Goal: Task Accomplishment & Management: Manage account settings

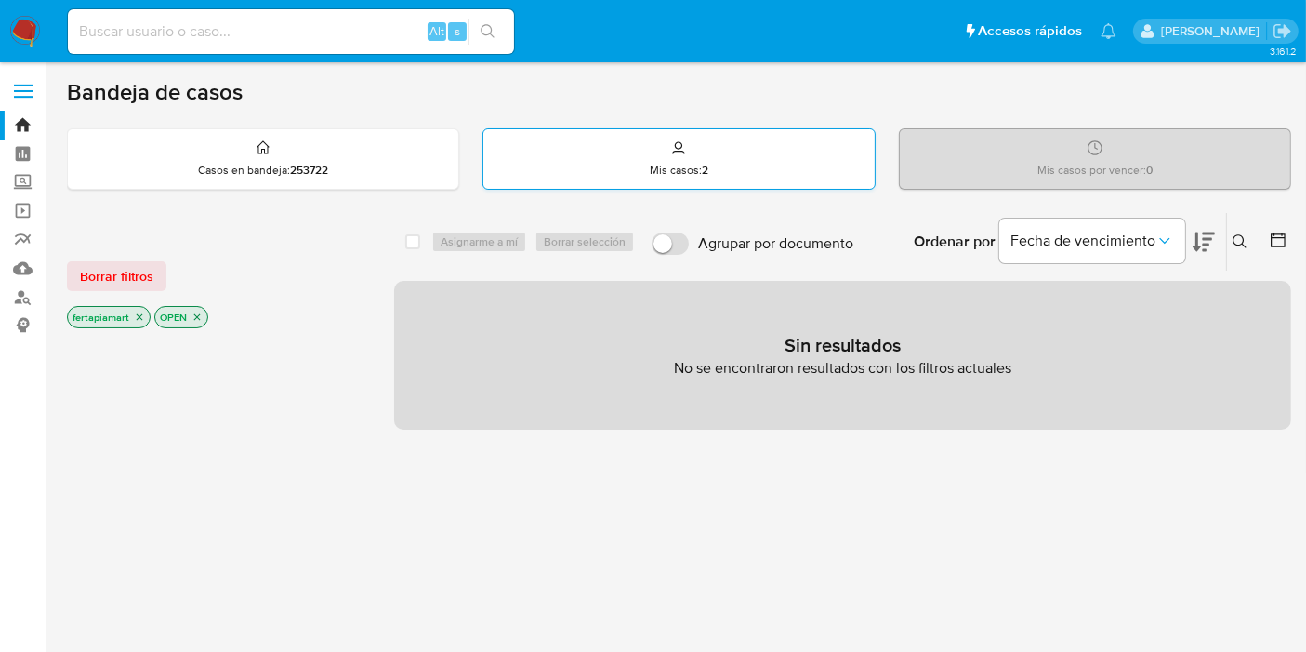
click at [626, 163] on div "Mis casos : 2" at bounding box center [678, 158] width 390 height 59
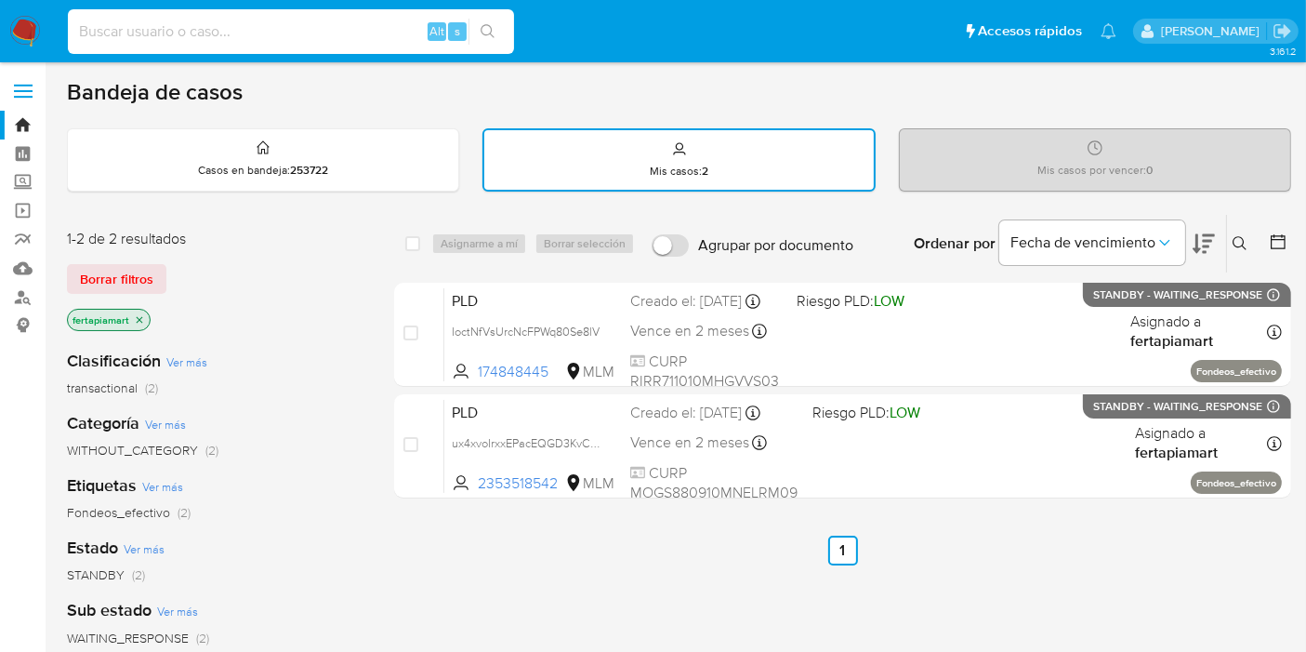
paste input "839138041"
click at [288, 25] on input at bounding box center [291, 32] width 446 height 24
type input "839138041"
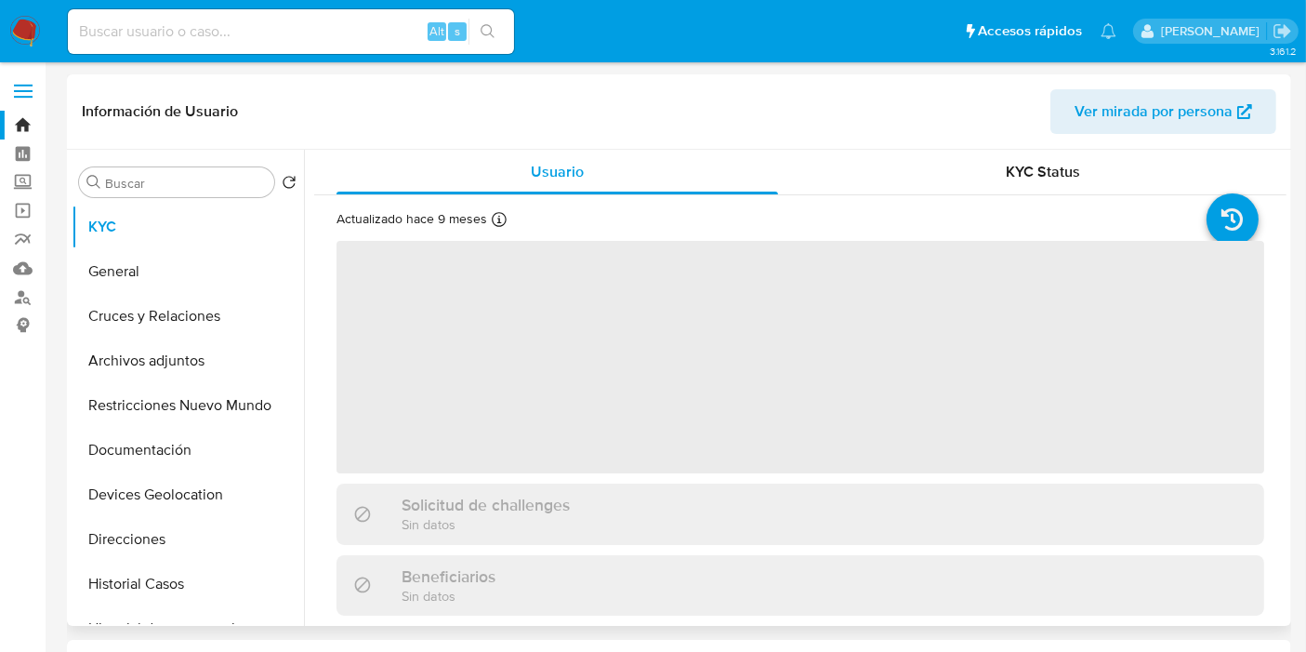
select select "10"
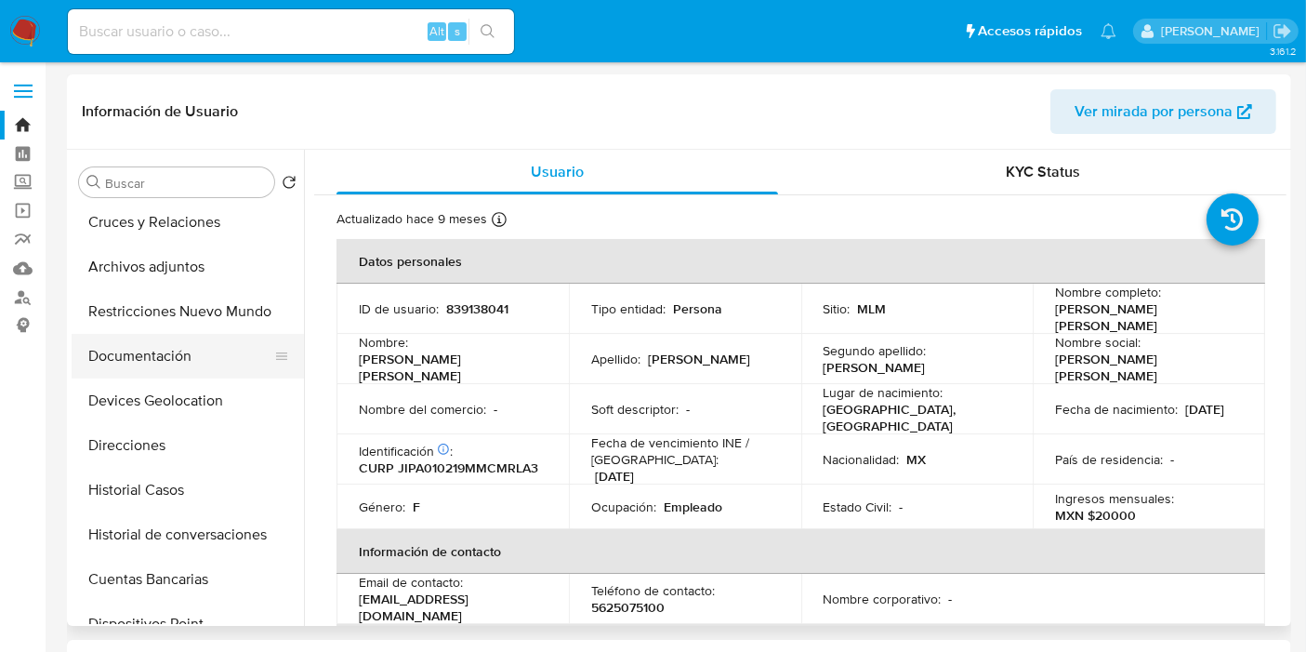
scroll to position [100, 0]
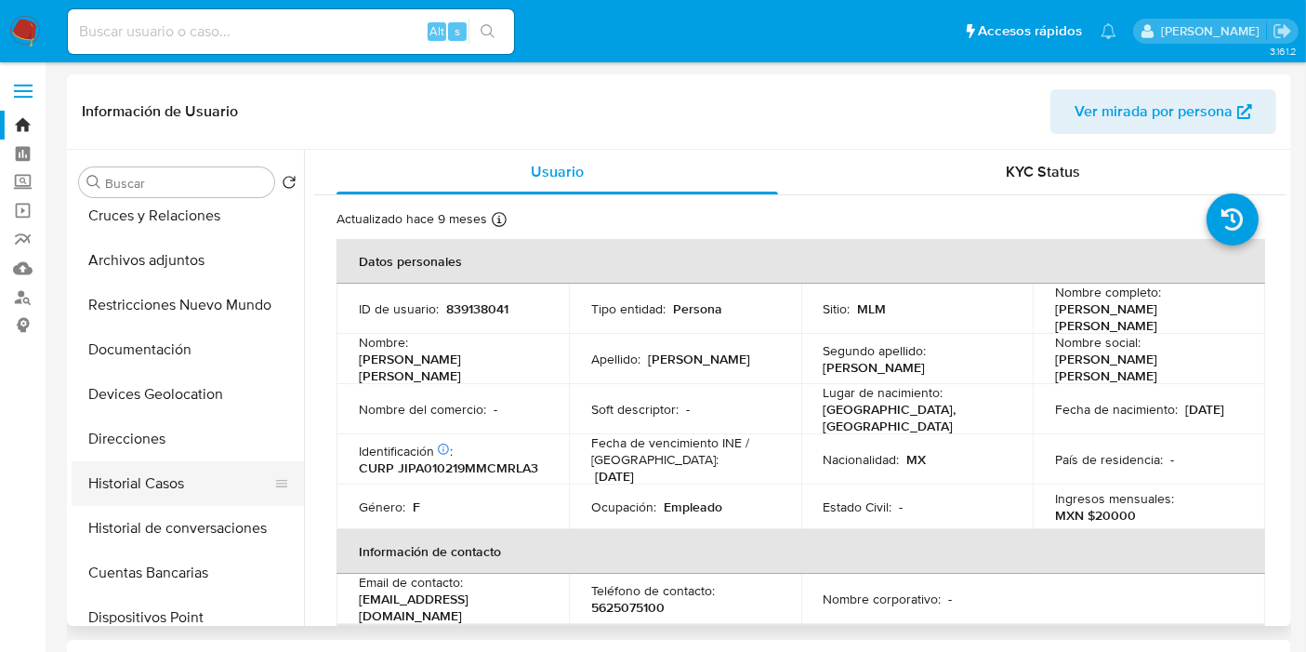
click at [178, 479] on button "Historial Casos" at bounding box center [180, 483] width 217 height 45
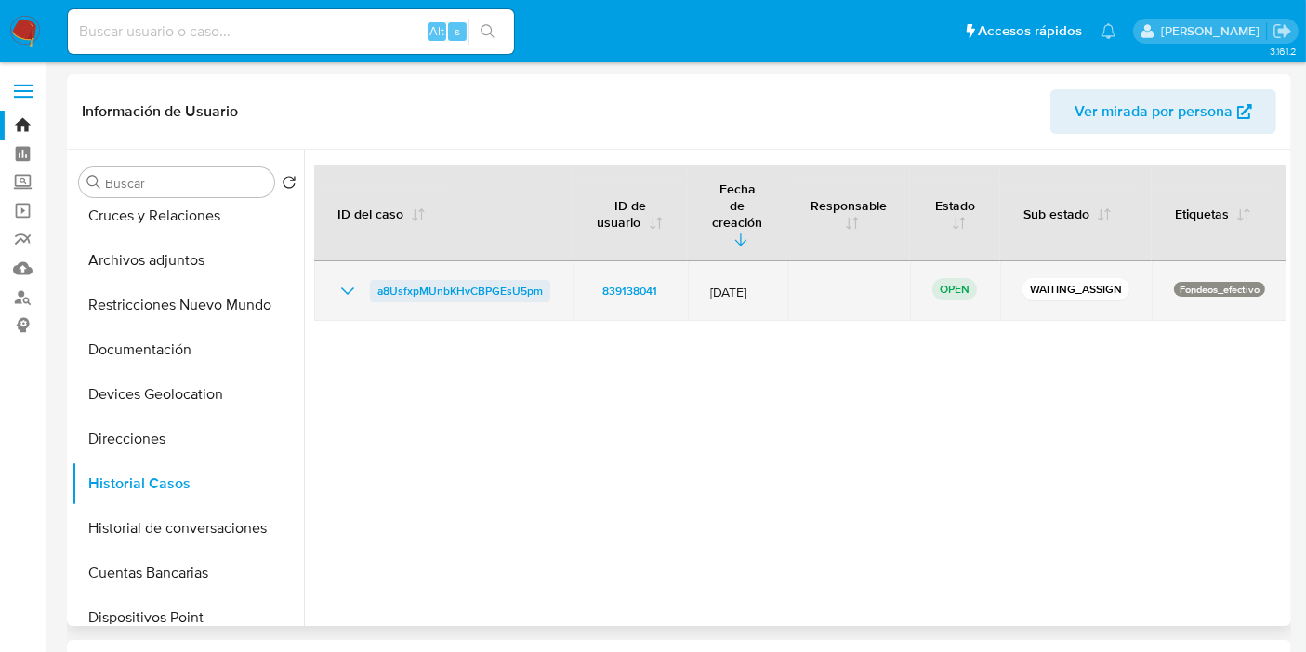
click at [487, 280] on span "a8UsfxpMUnbKHvCBPGEsU5pm" at bounding box center [459, 291] width 165 height 22
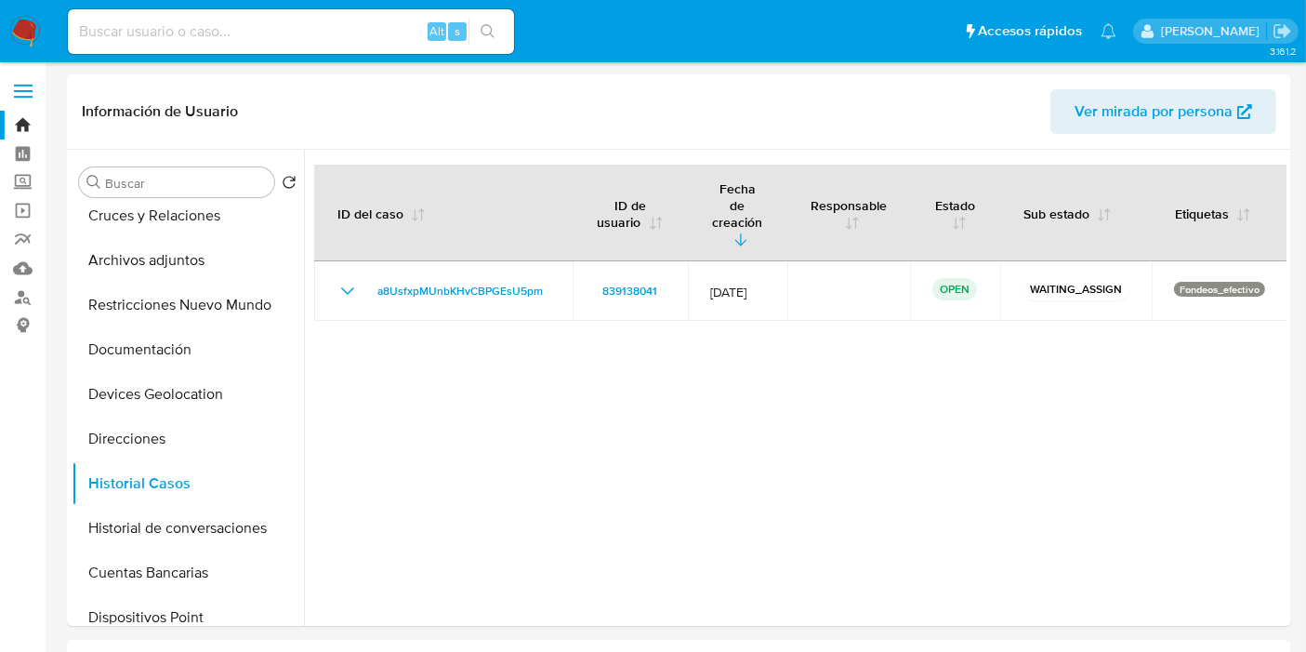
click at [32, 43] on img at bounding box center [25, 32] width 32 height 32
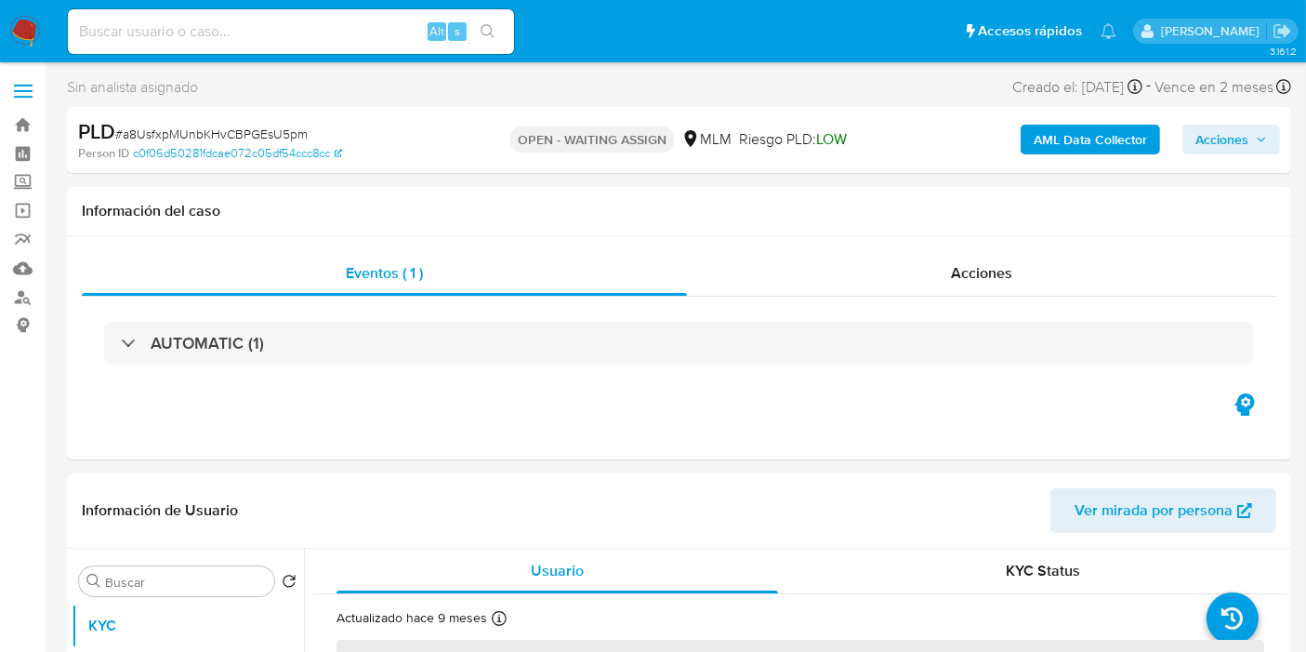
select select "10"
drag, startPoint x: 362, startPoint y: 156, endPoint x: 134, endPoint y: 155, distance: 228.6
click at [134, 155] on div "Person ID c0f06d50281fdcae072c05df54ccc8cc" at bounding box center [276, 153] width 396 height 17
copy link "c0f06d50281fdcae072c05df54ccc8cc"
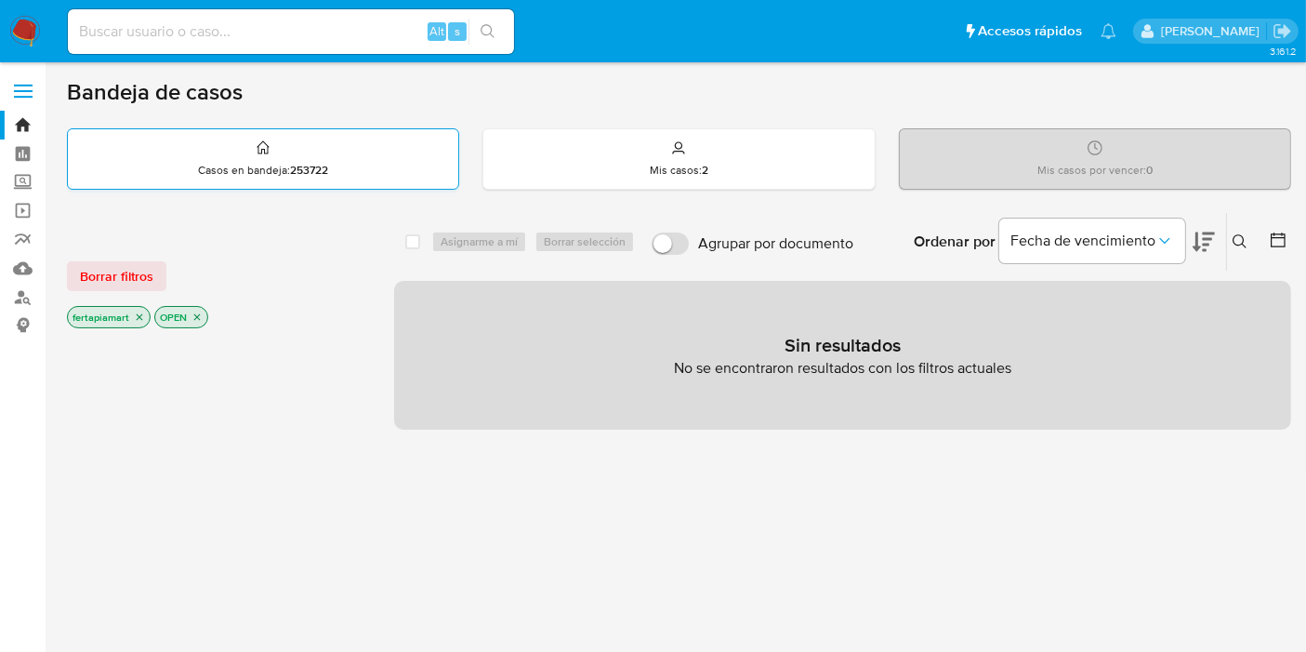
click at [363, 174] on div "Casos en bandeja : 253722" at bounding box center [263, 158] width 390 height 59
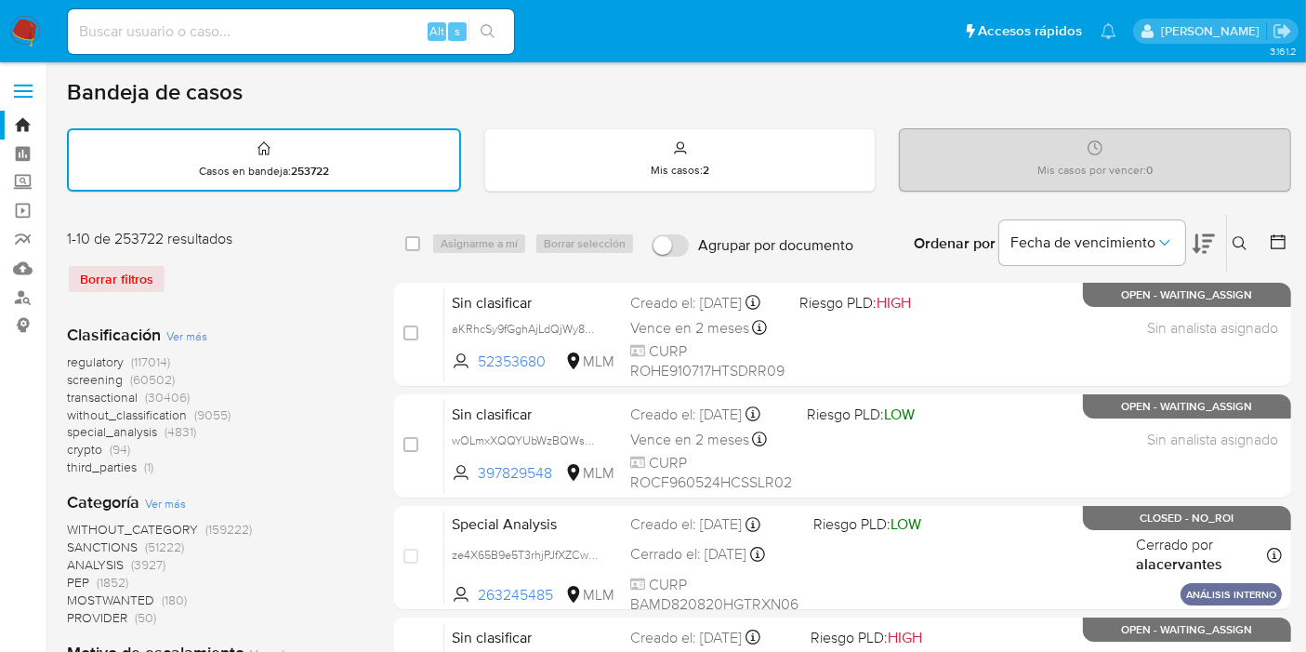
click at [1234, 242] on icon at bounding box center [1239, 243] width 15 height 15
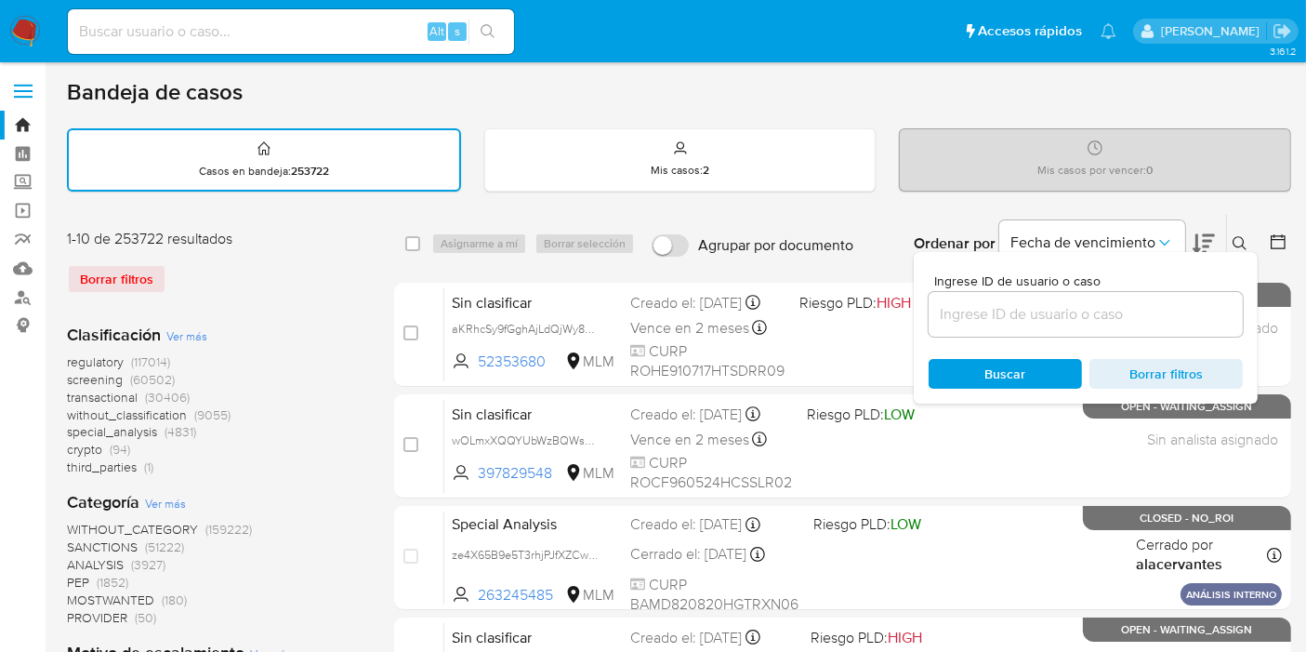
click at [1086, 296] on div at bounding box center [1086, 314] width 314 height 45
click at [1063, 325] on div at bounding box center [1086, 314] width 314 height 45
click at [1034, 307] on input at bounding box center [1086, 314] width 314 height 24
paste input "c0f06d50281fdcae072c05df54ccc8cc"
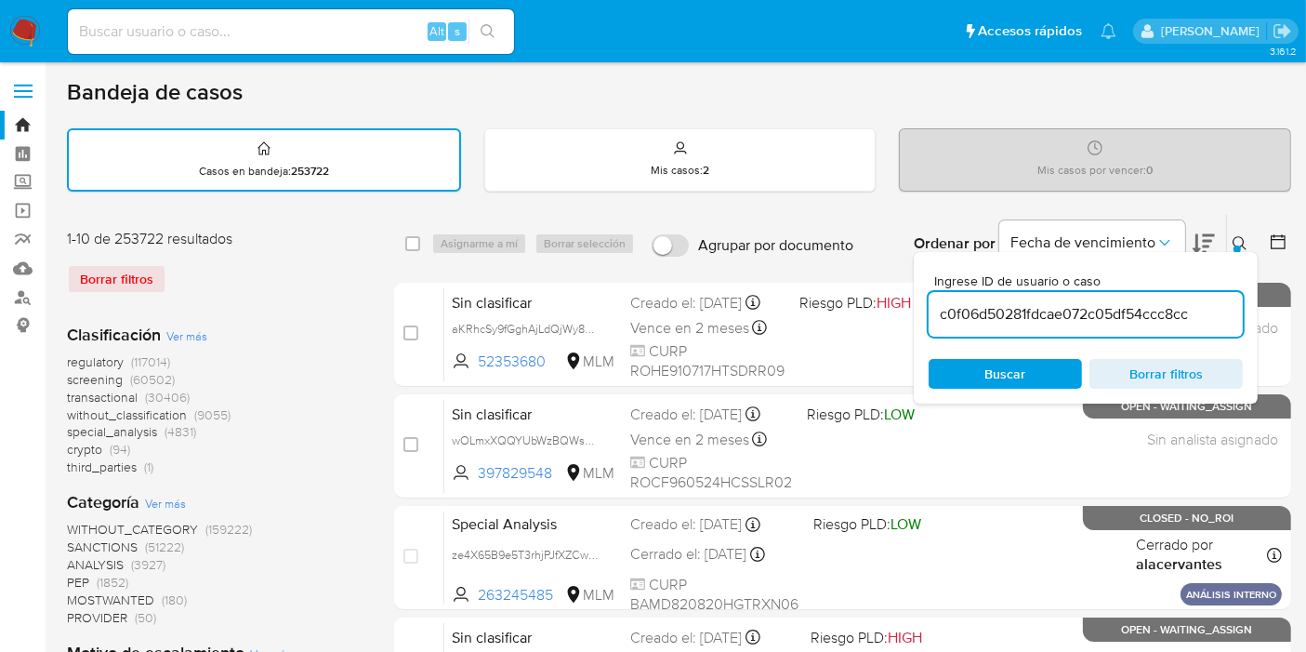
type input "c0f06d50281fdcae072c05df54ccc8cc"
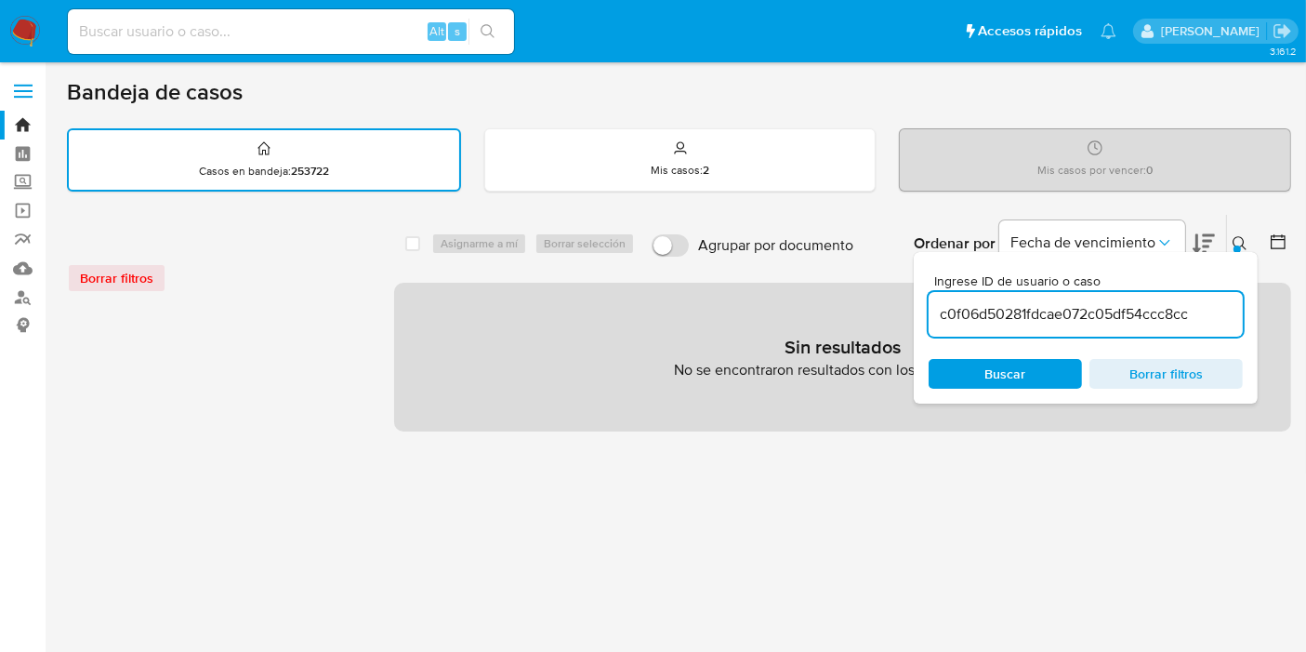
click at [1200, 309] on input "c0f06d50281fdcae072c05df54ccc8cc" at bounding box center [1086, 314] width 314 height 24
drag, startPoint x: 1195, startPoint y: 318, endPoint x: 940, endPoint y: 342, distance: 256.7
click at [940, 342] on div "Ingrese ID de usuario o caso c0f06d50281fdcae072c05df54ccc8cc Buscar Borrar fil…" at bounding box center [1086, 328] width 344 height 152
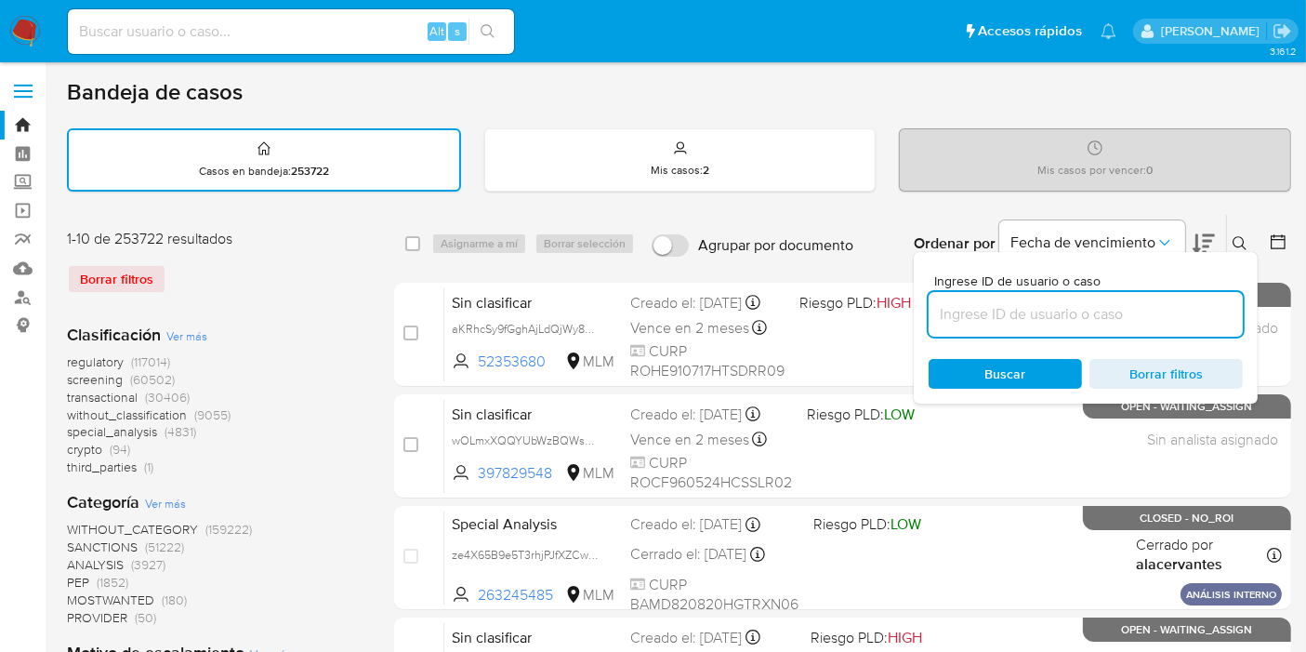
click at [1014, 309] on input at bounding box center [1086, 314] width 314 height 24
paste input "839138041"
type input "839138041"
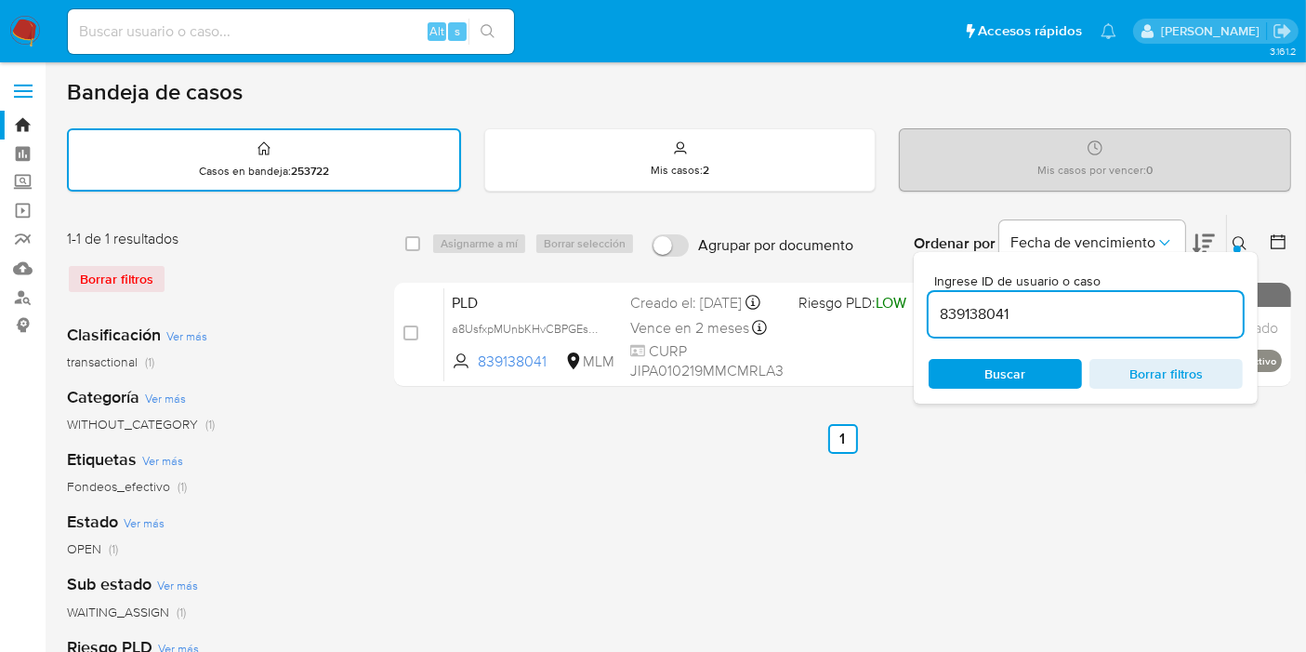
click at [1138, 435] on ul "Anterior 1 Siguiente" at bounding box center [842, 439] width 897 height 30
click at [1239, 239] on icon at bounding box center [1239, 243] width 15 height 15
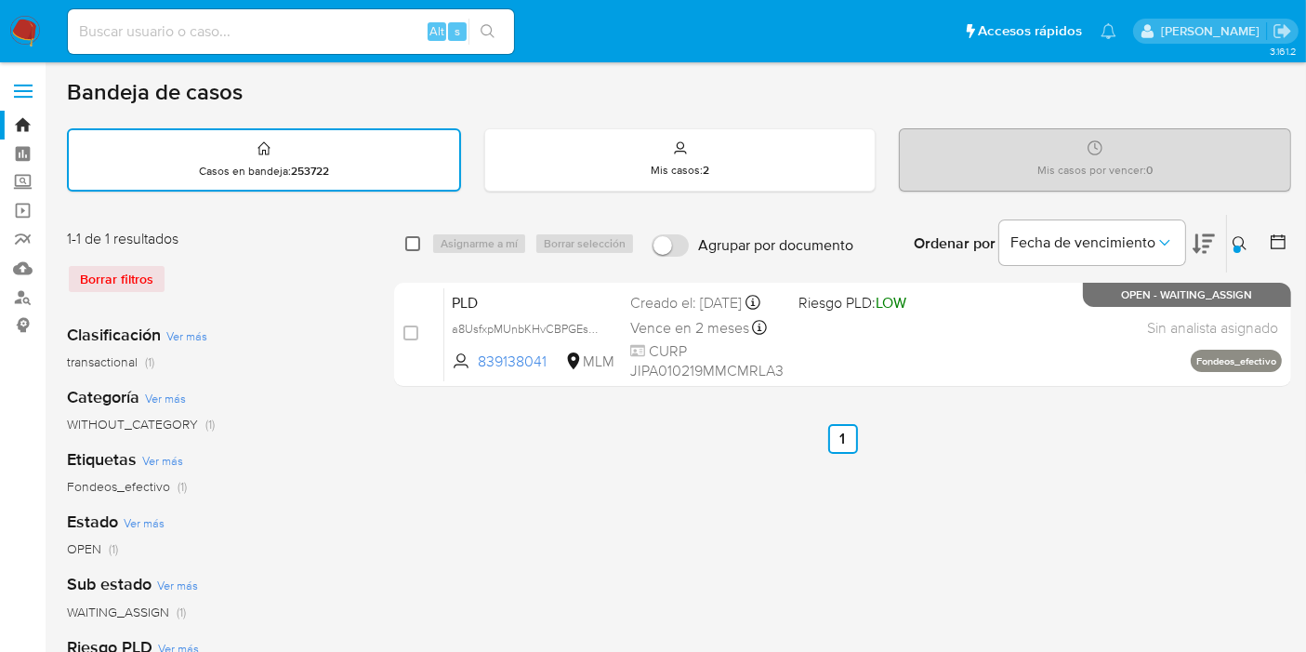
click at [411, 238] on input "checkbox" at bounding box center [412, 243] width 15 height 15
checkbox input "true"
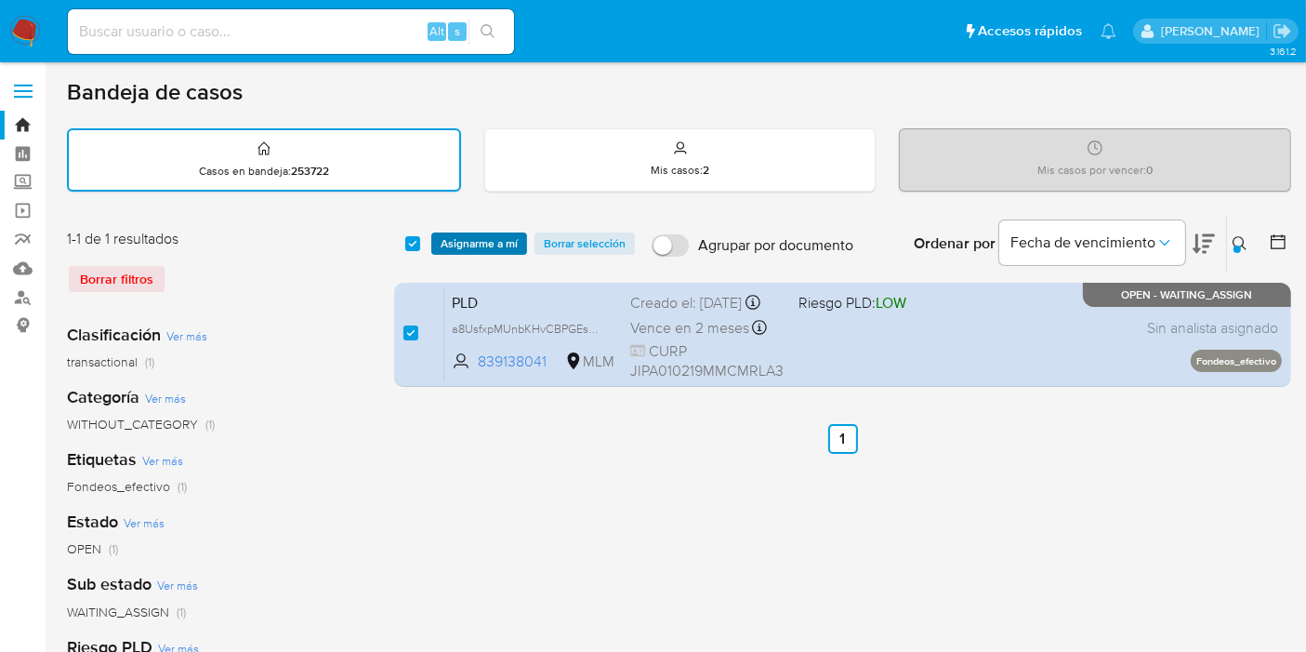
click at [473, 244] on span "Asignarme a mí" at bounding box center [479, 243] width 77 height 19
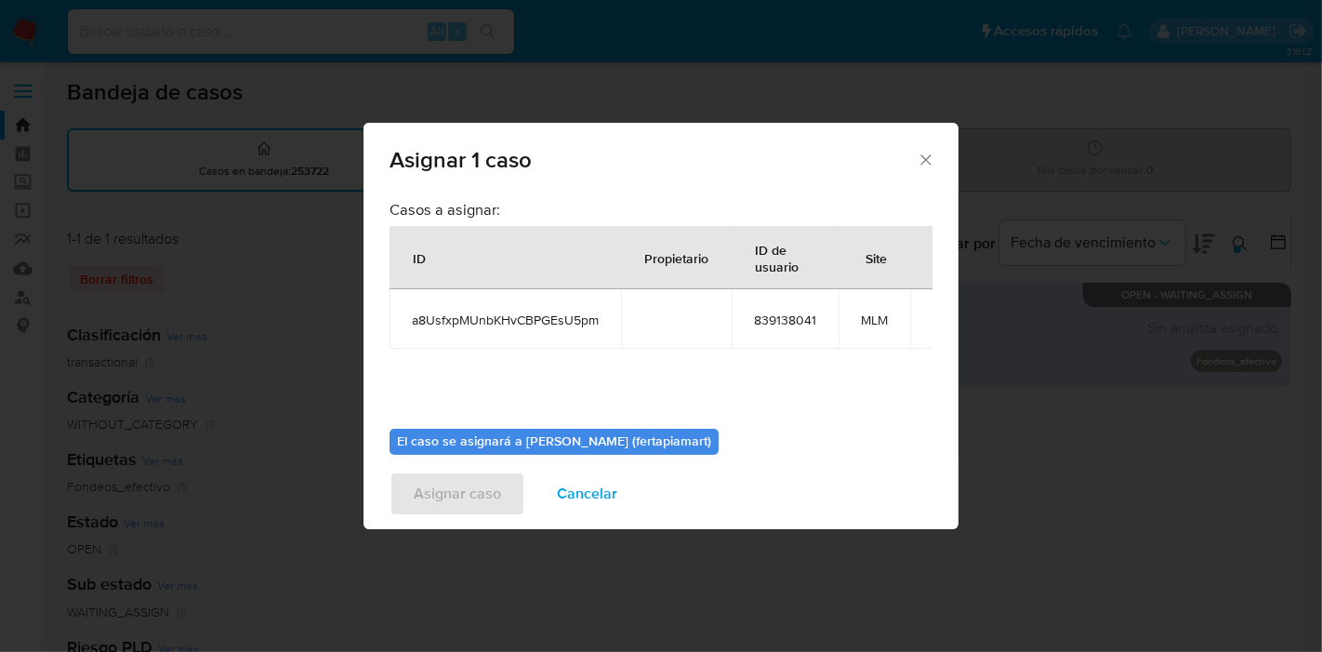
click at [509, 441] on b "El caso se asignará a [PERSON_NAME] (fertapiamart)" at bounding box center [554, 440] width 314 height 19
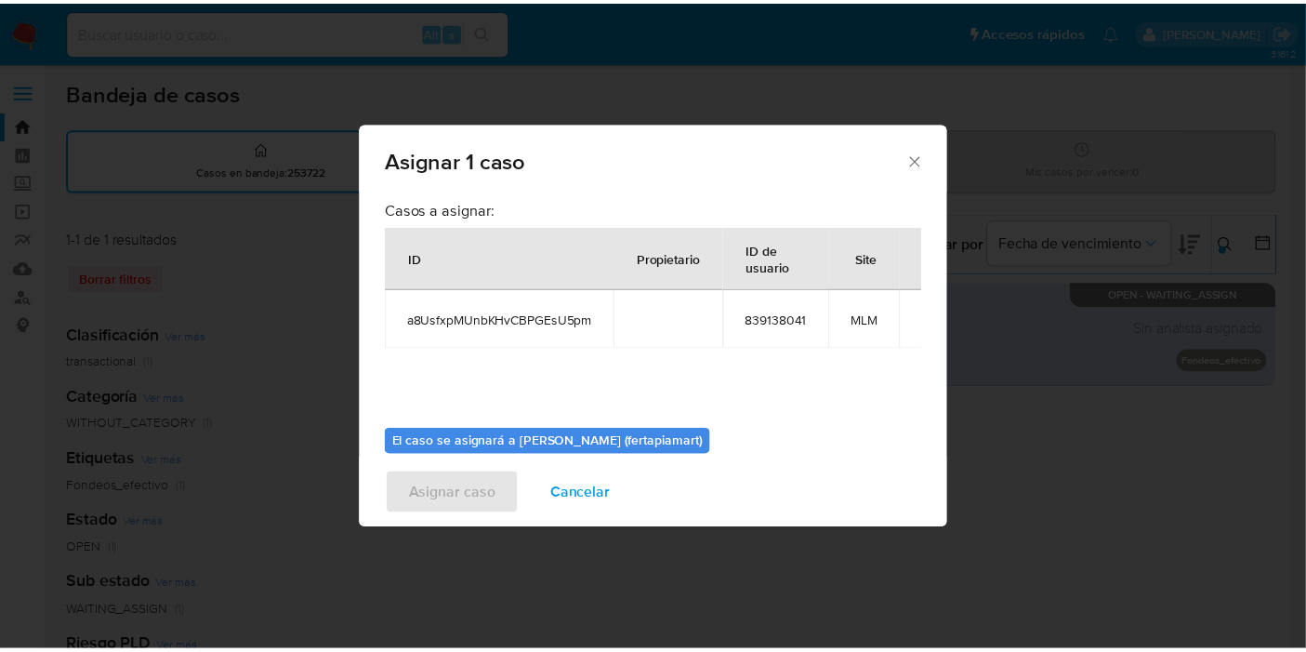
scroll to position [95, 0]
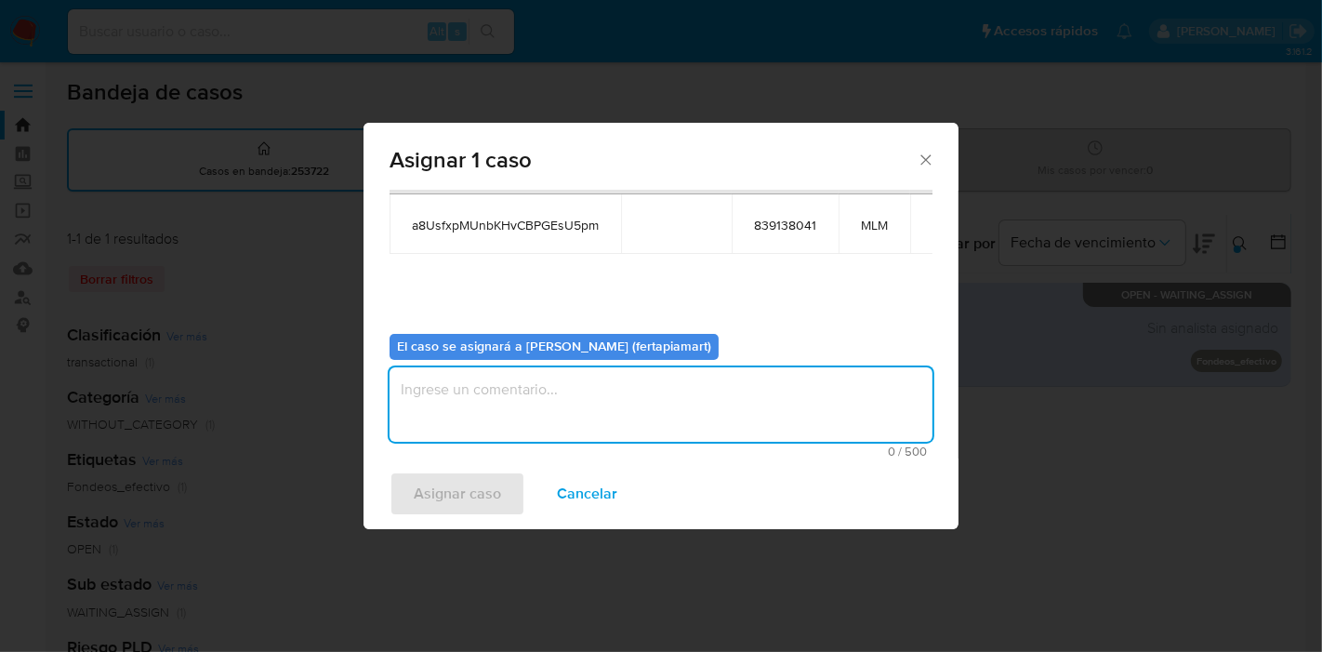
click at [497, 386] on textarea "assign-modal" at bounding box center [660, 404] width 543 height 74
type textarea "FDTM"
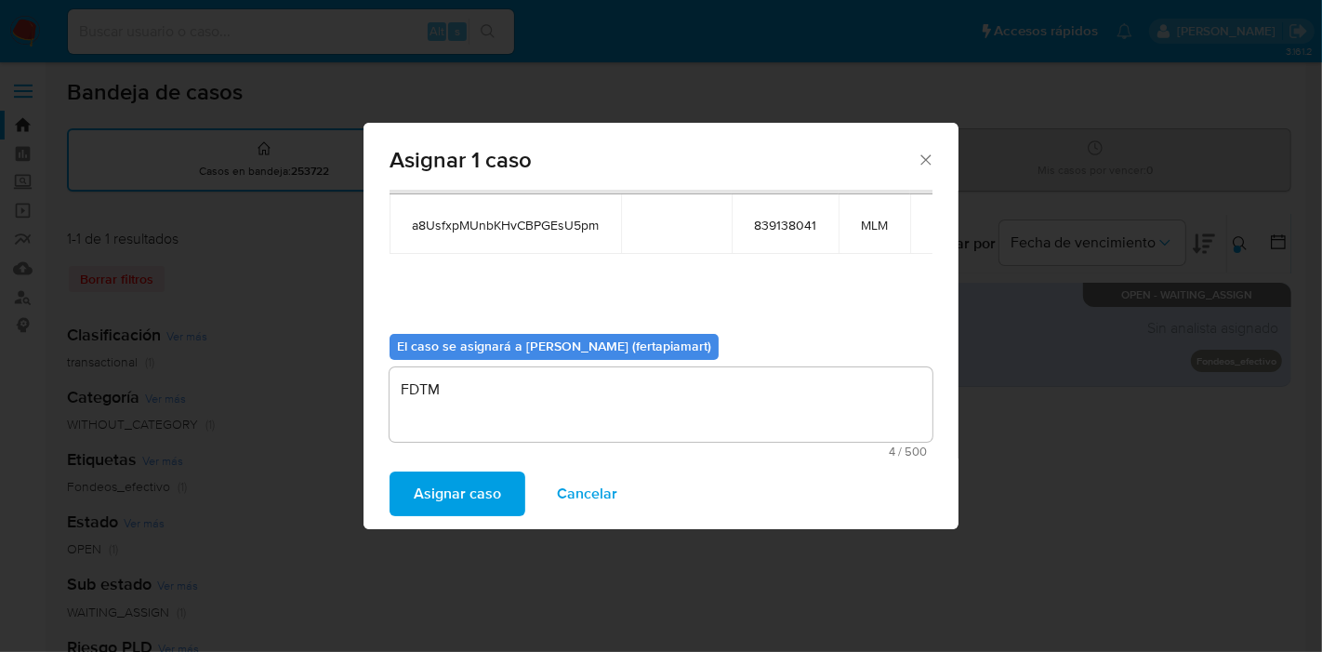
click at [451, 494] on span "Asignar caso" at bounding box center [457, 493] width 87 height 41
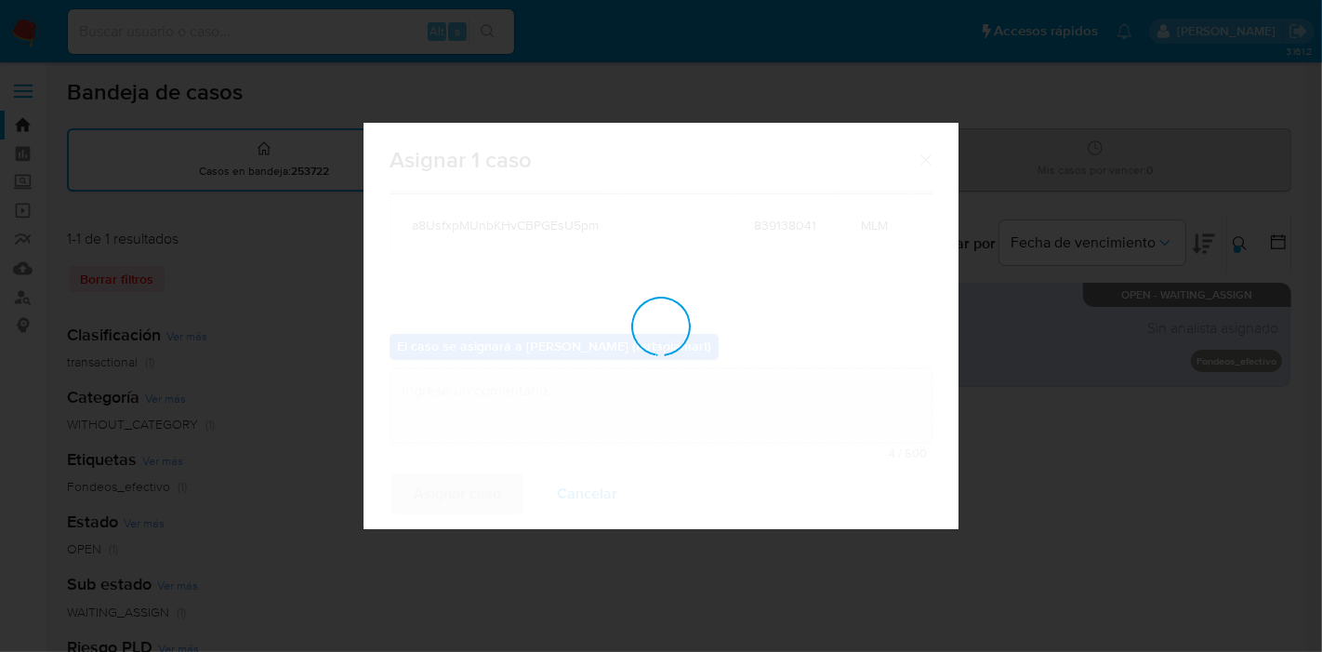
checkbox input "false"
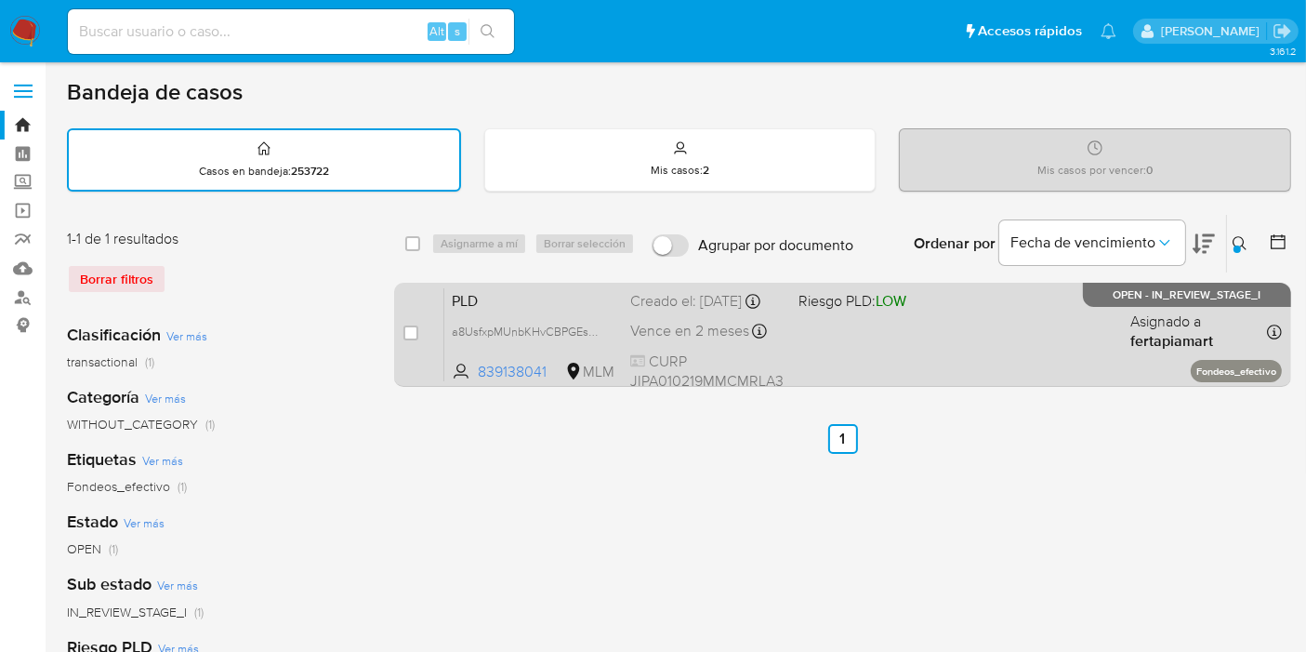
click at [531, 297] on span "PLD" at bounding box center [534, 299] width 164 height 24
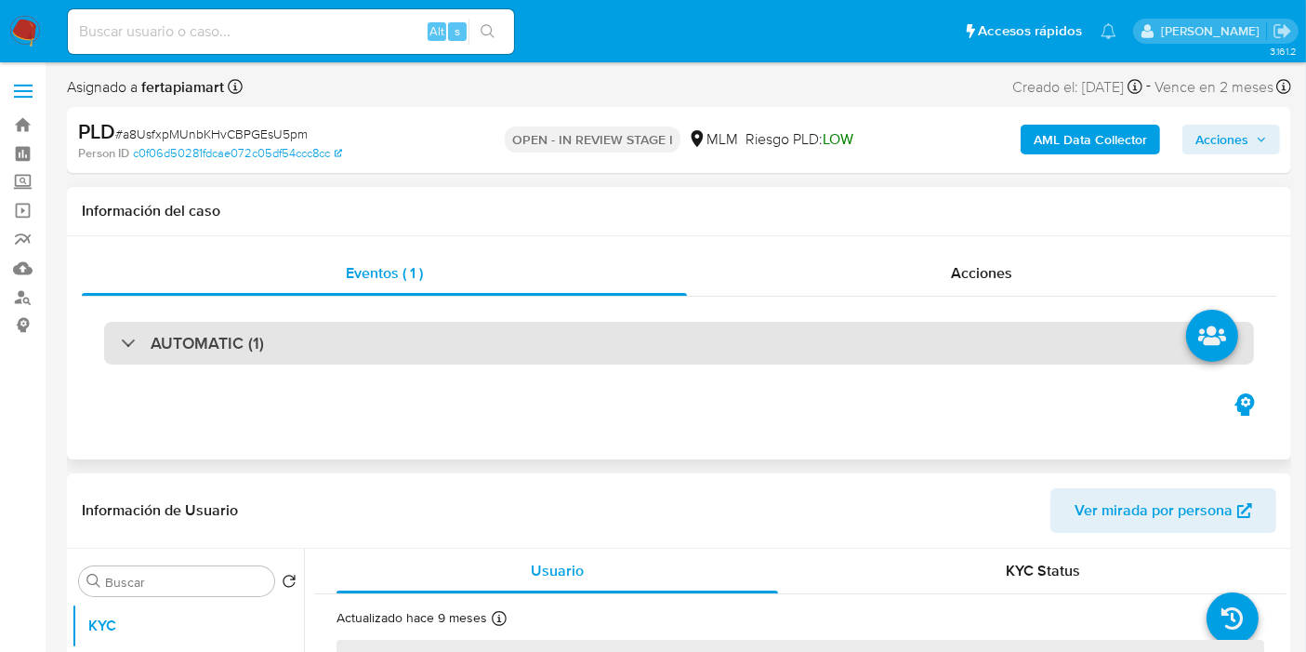
select select "10"
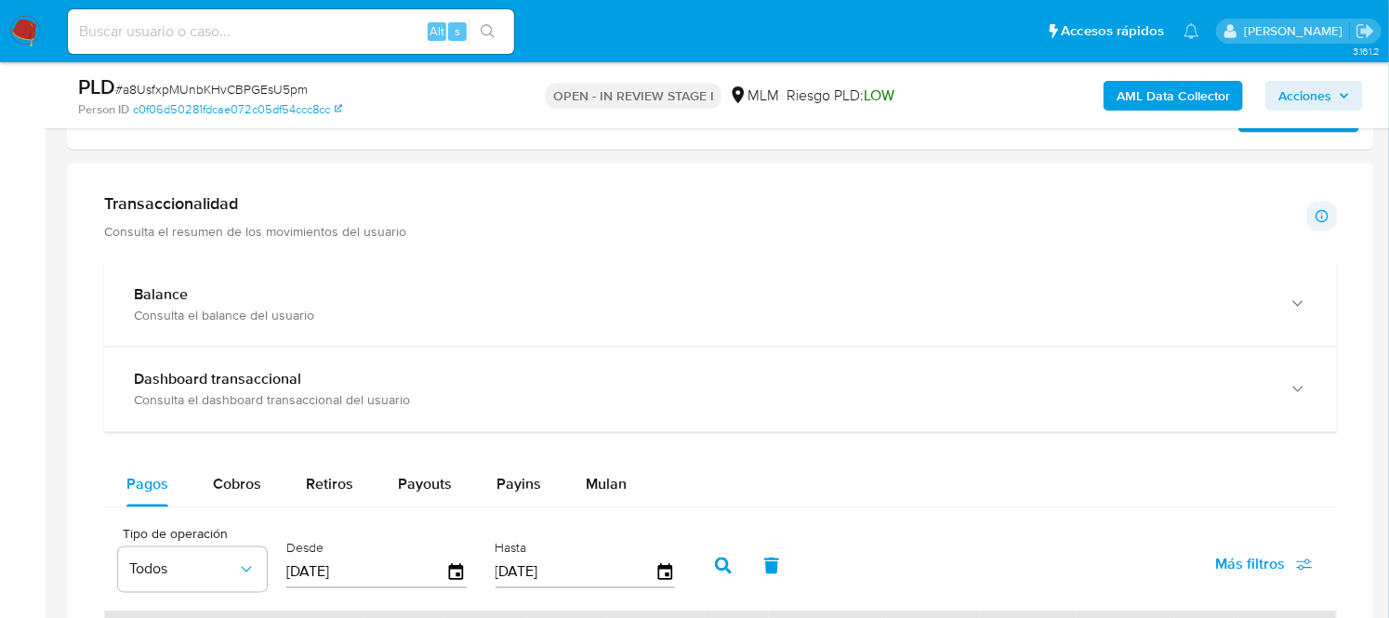
scroll to position [1229, 0]
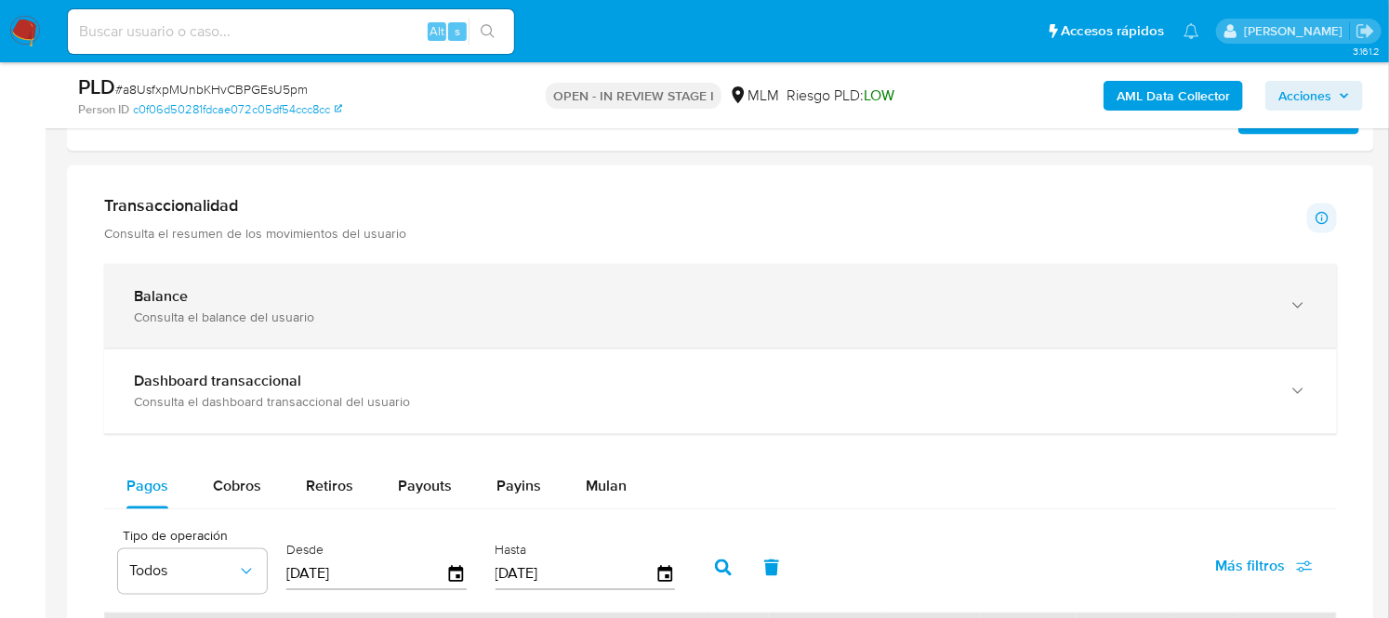
drag, startPoint x: 772, startPoint y: 486, endPoint x: 434, endPoint y: 301, distance: 385.6
click at [434, 301] on div "Balance" at bounding box center [702, 296] width 1136 height 19
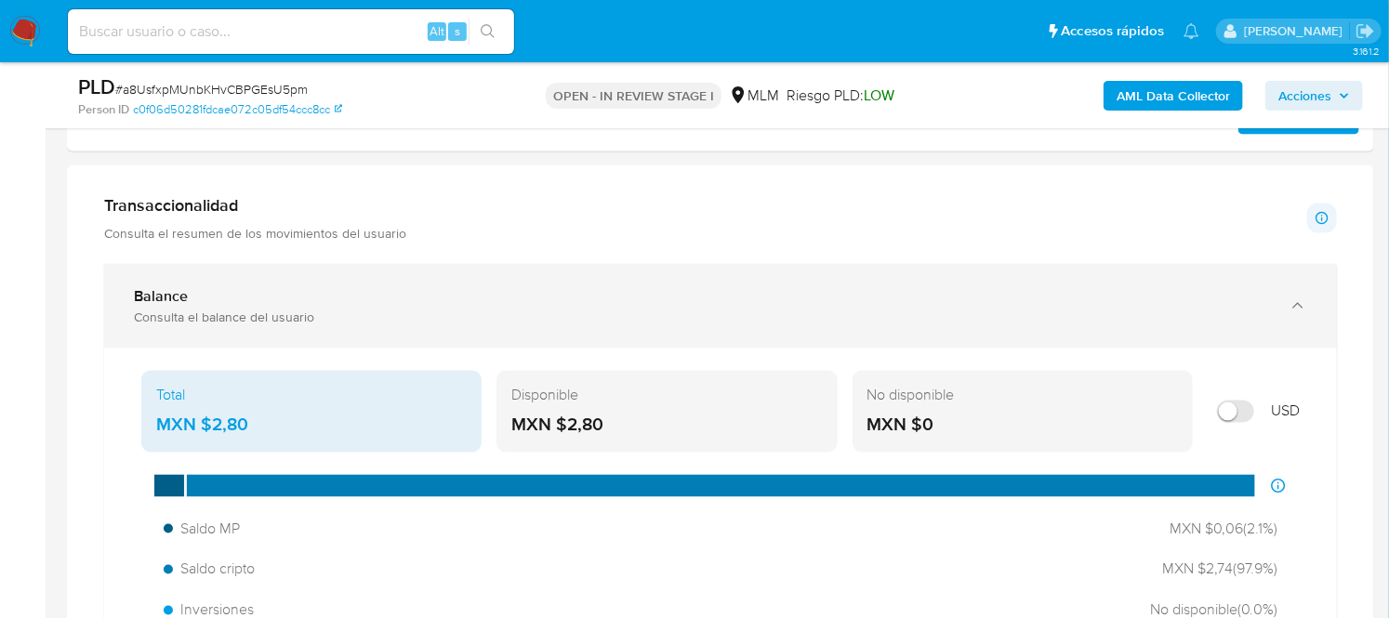
click at [434, 301] on div "Balance" at bounding box center [702, 296] width 1136 height 19
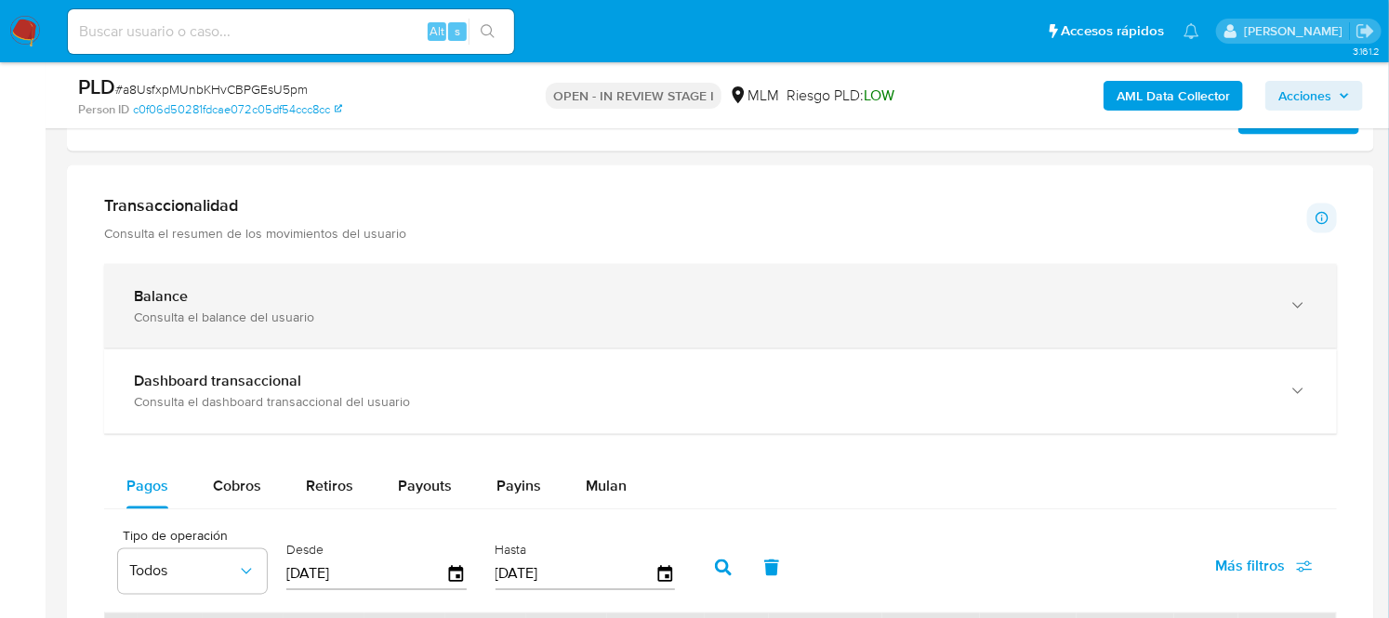
click at [434, 301] on div "Balance" at bounding box center [702, 296] width 1136 height 19
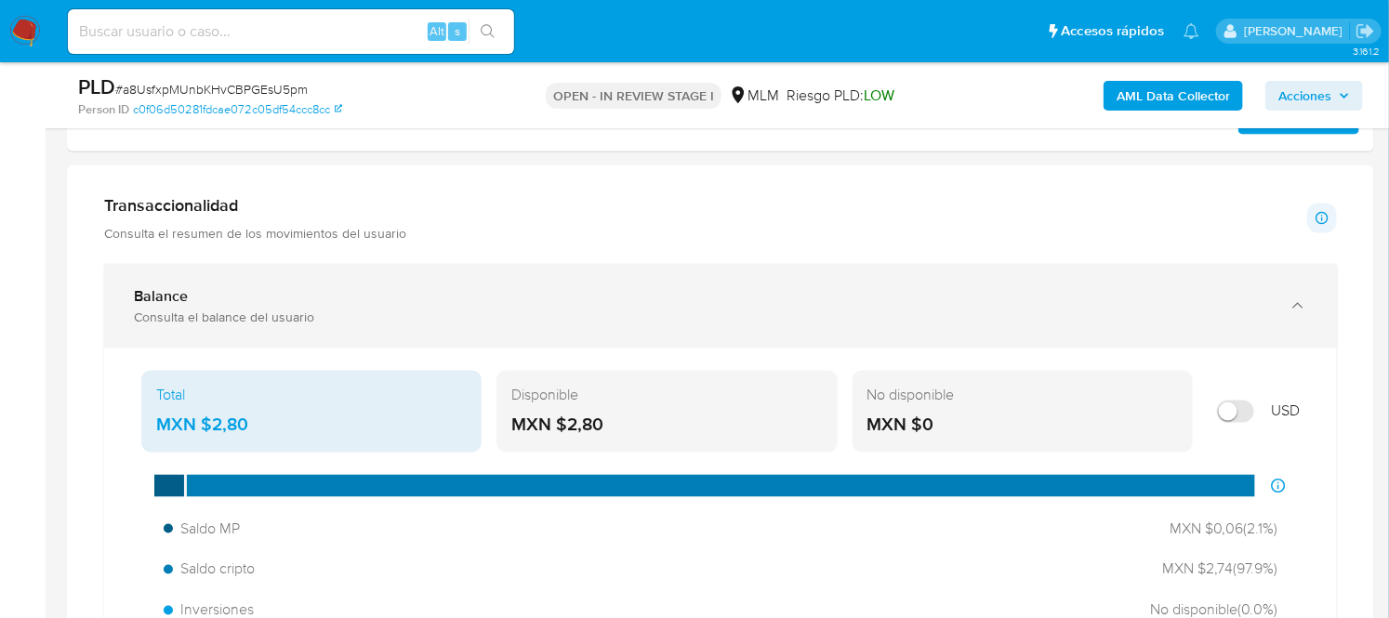
click at [434, 301] on div "Balance" at bounding box center [702, 296] width 1136 height 19
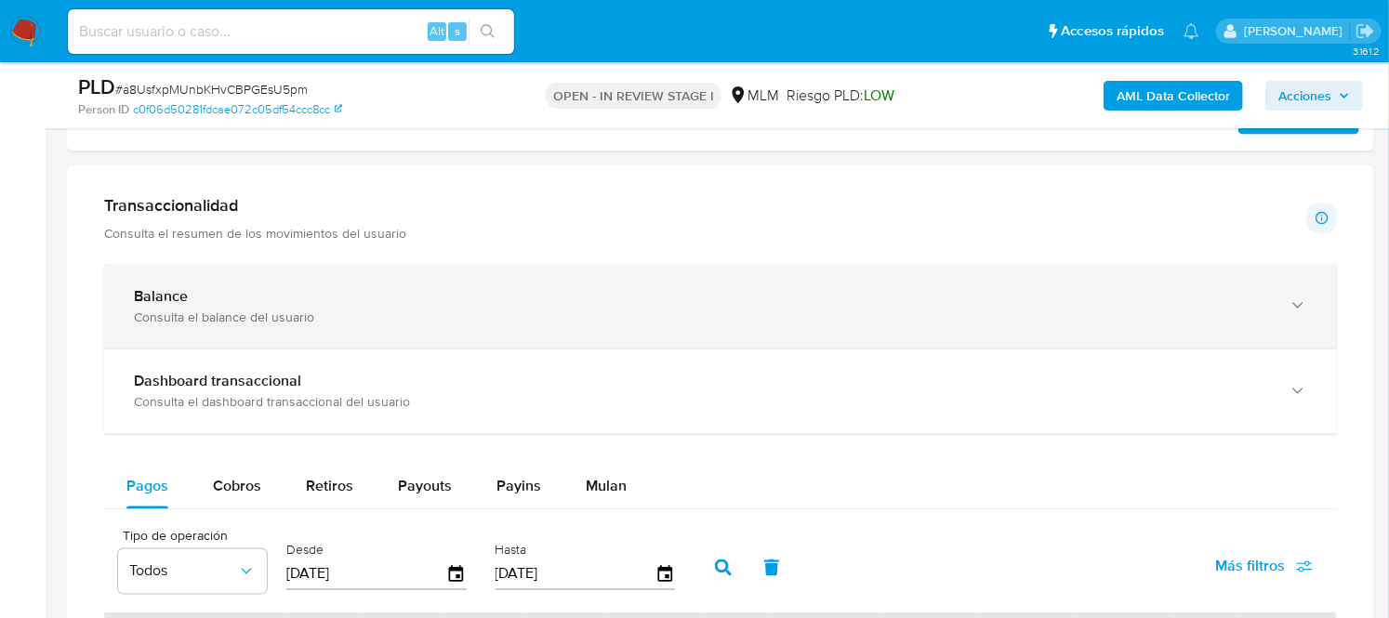
click at [434, 301] on div "Balance" at bounding box center [702, 296] width 1136 height 19
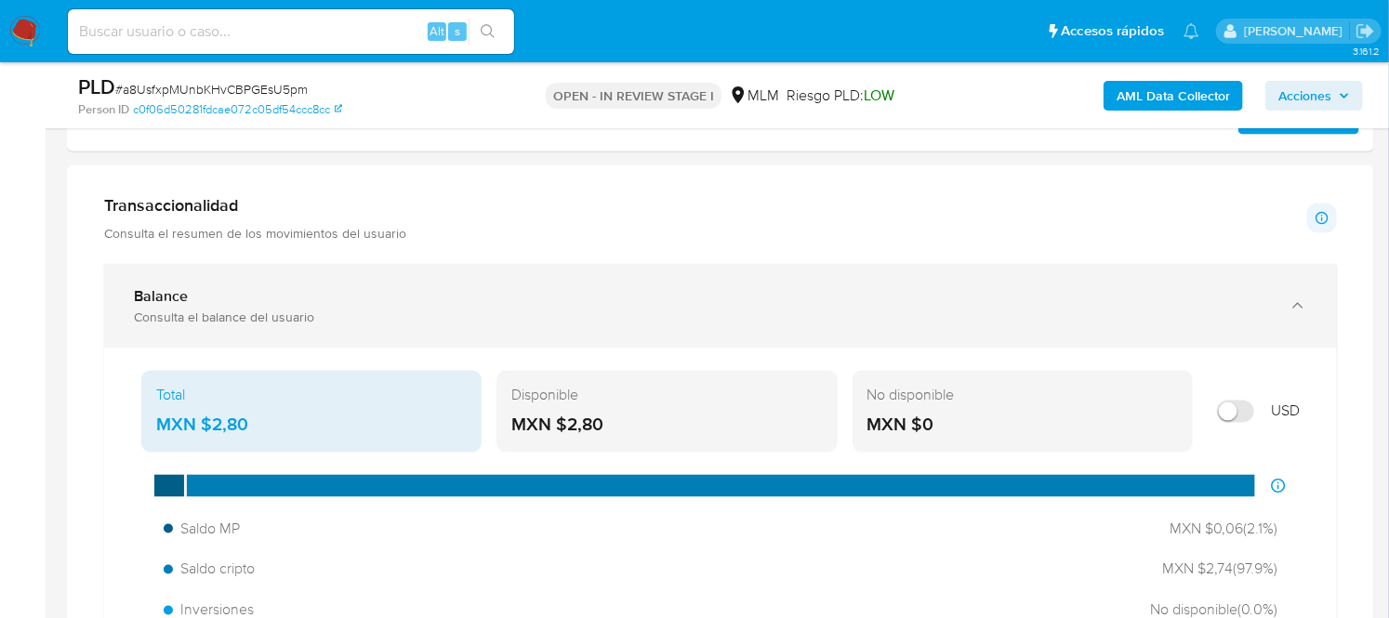
click at [434, 301] on div "Balance" at bounding box center [702, 296] width 1136 height 19
